Goal: Task Accomplishment & Management: Use online tool/utility

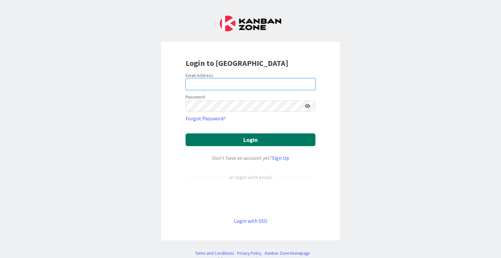
type input "[EMAIL_ADDRESS][DOMAIN_NAME]"
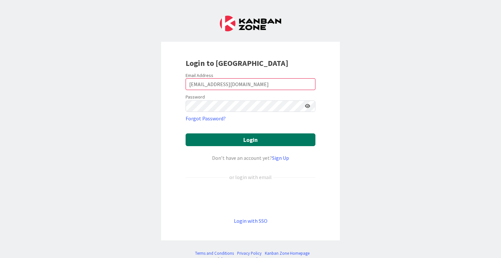
click at [202, 139] on button "Login" at bounding box center [251, 139] width 130 height 13
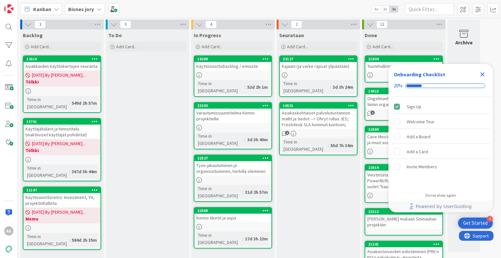
click at [484, 77] on icon "Close Checklist" at bounding box center [483, 74] width 8 height 8
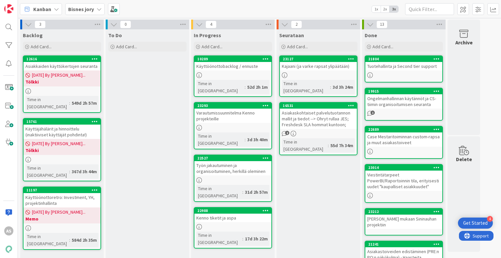
click at [87, 4] on div "Bisnes jory" at bounding box center [84, 9] width 39 height 12
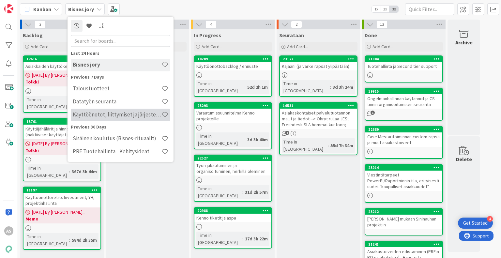
click at [93, 119] on div "Käyttöönotot, liittymiset ja järjestelmävaihdokset" at bounding box center [121, 115] width 100 height 12
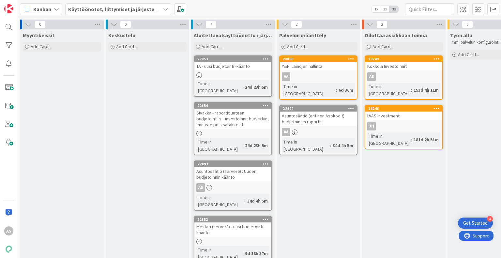
click at [177, 136] on div "Keskustelu Add Card..." at bounding box center [148, 216] width 84 height 374
